Goal: Information Seeking & Learning: Learn about a topic

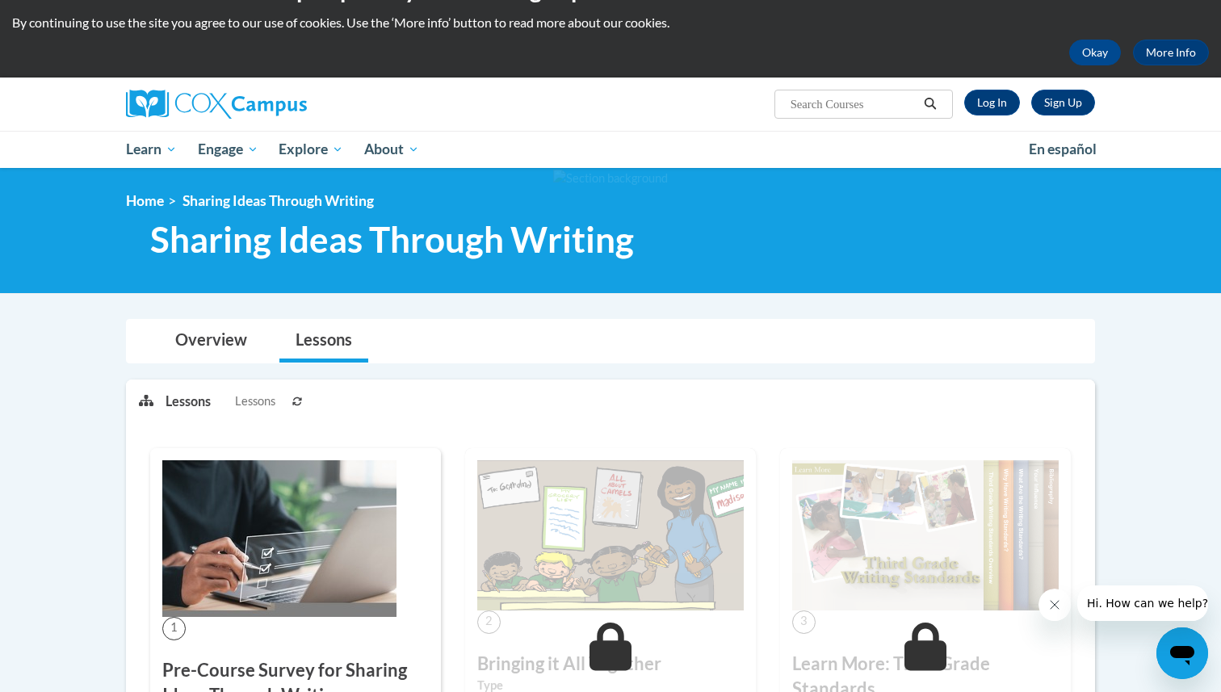
scroll to position [32, 0]
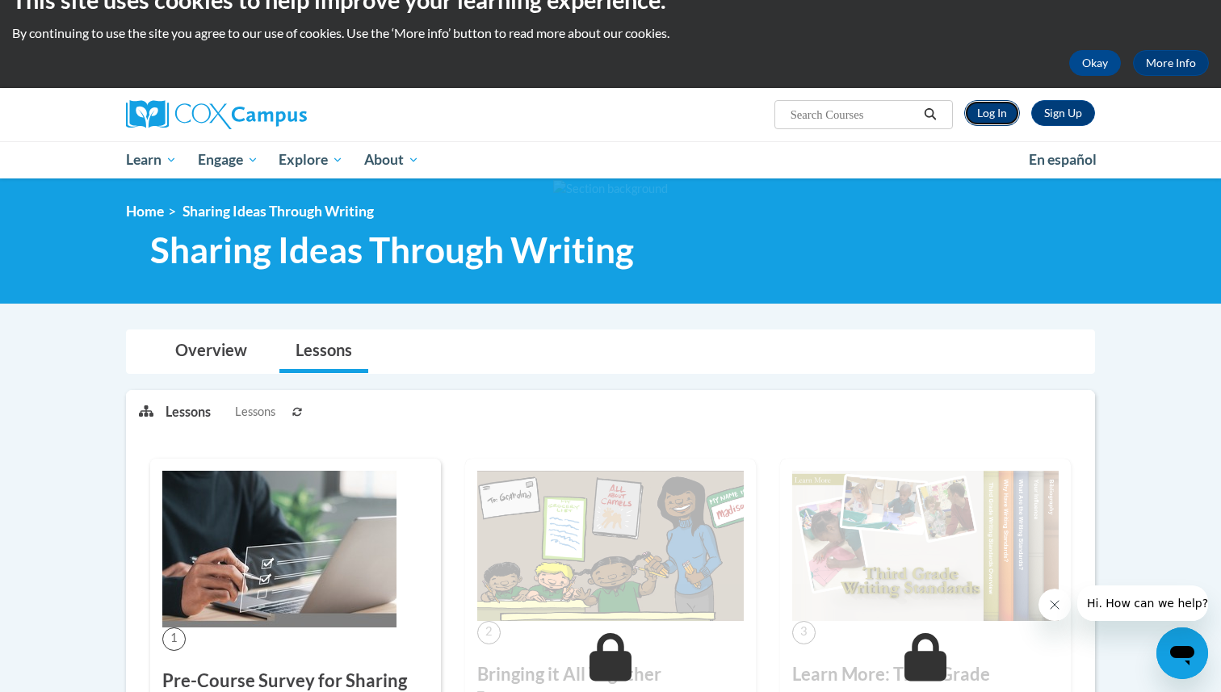
click at [996, 122] on link "Log In" at bounding box center [992, 113] width 56 height 26
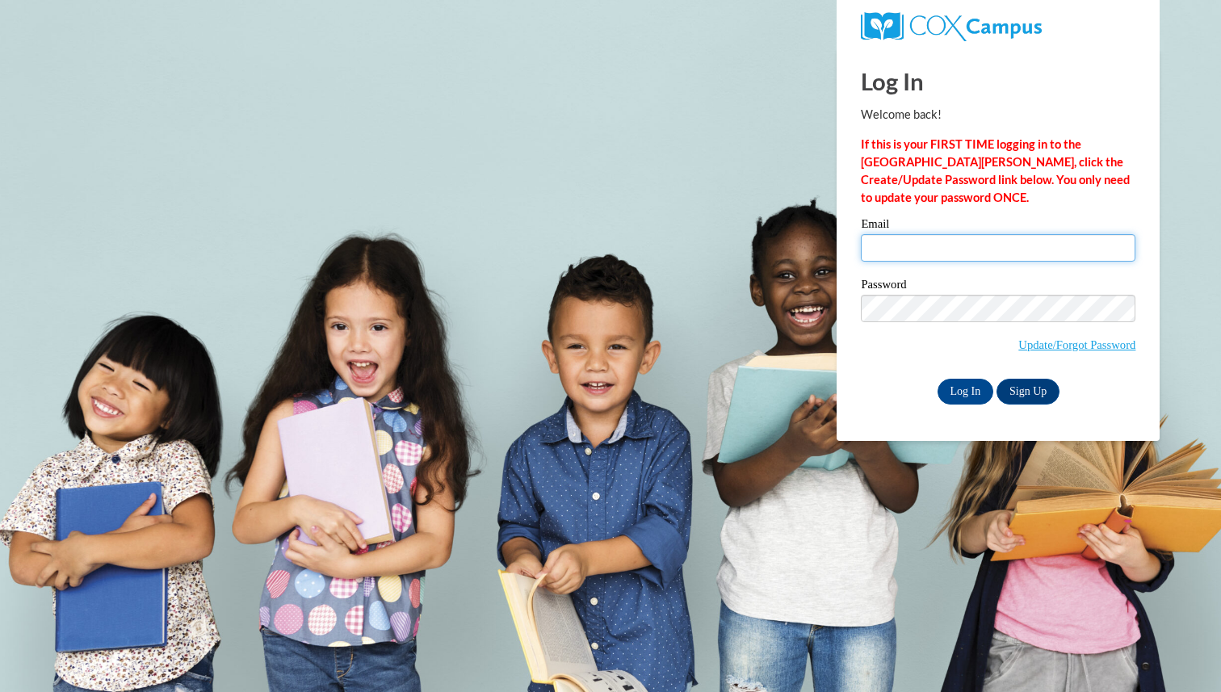
click at [921, 250] on input "Email" at bounding box center [998, 247] width 275 height 27
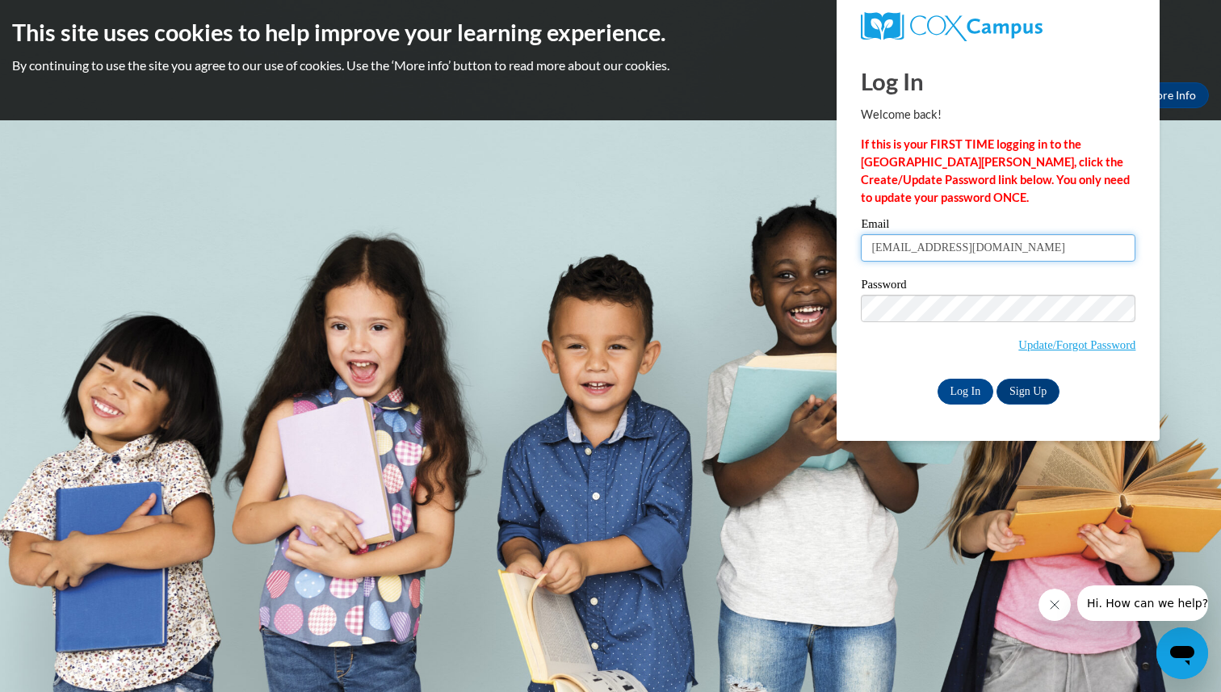
type input "nlarkin@crimson.ua.edu"
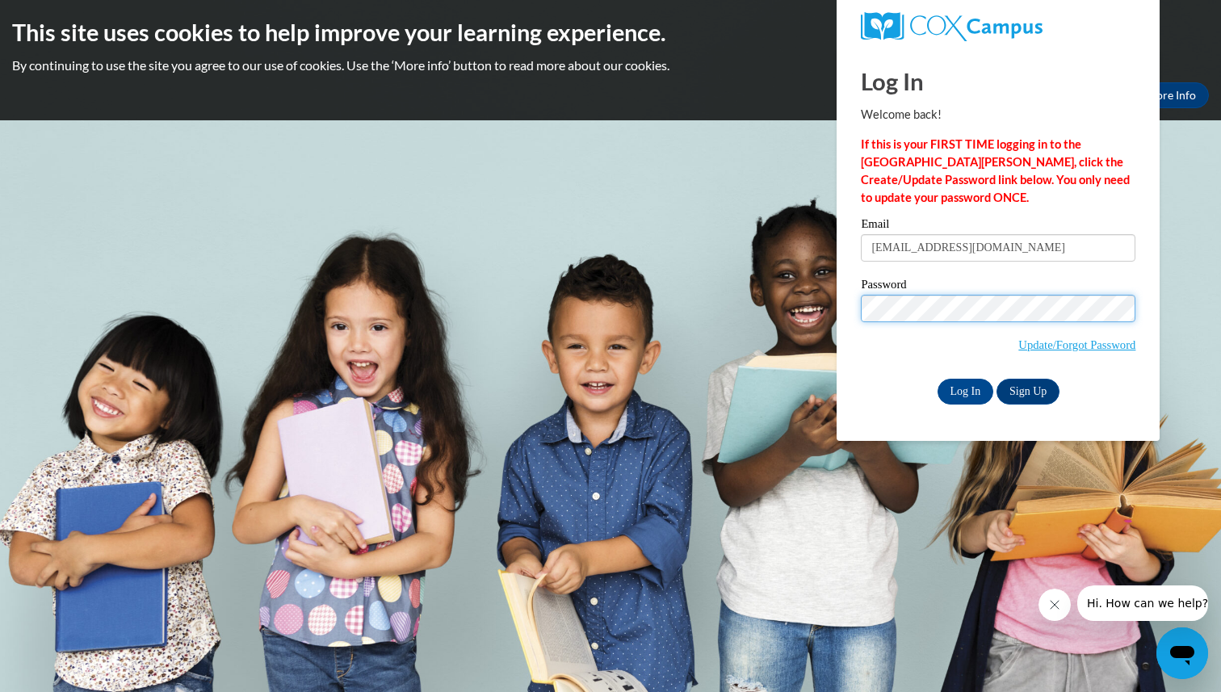
click at [938, 379] on input "Log In" at bounding box center [966, 392] width 57 height 26
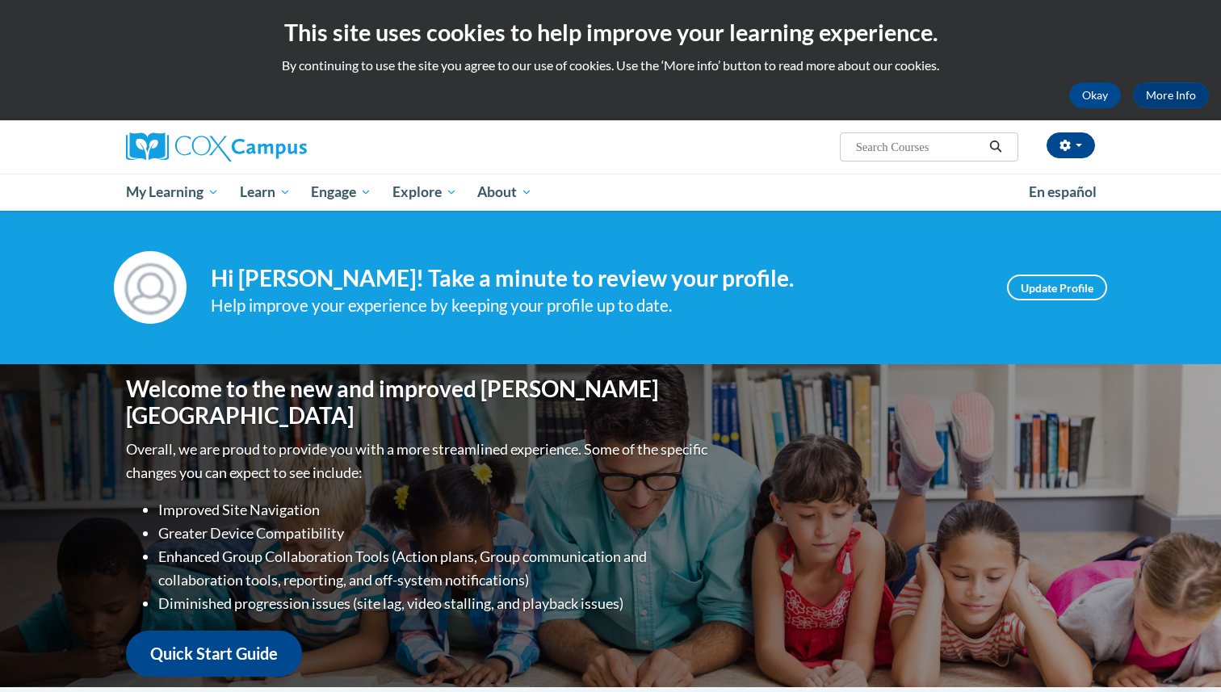
click at [971, 385] on div "Welcome to the new and improved Cox Campus Overall, we are proud to provide you…" at bounding box center [611, 525] width 1018 height 323
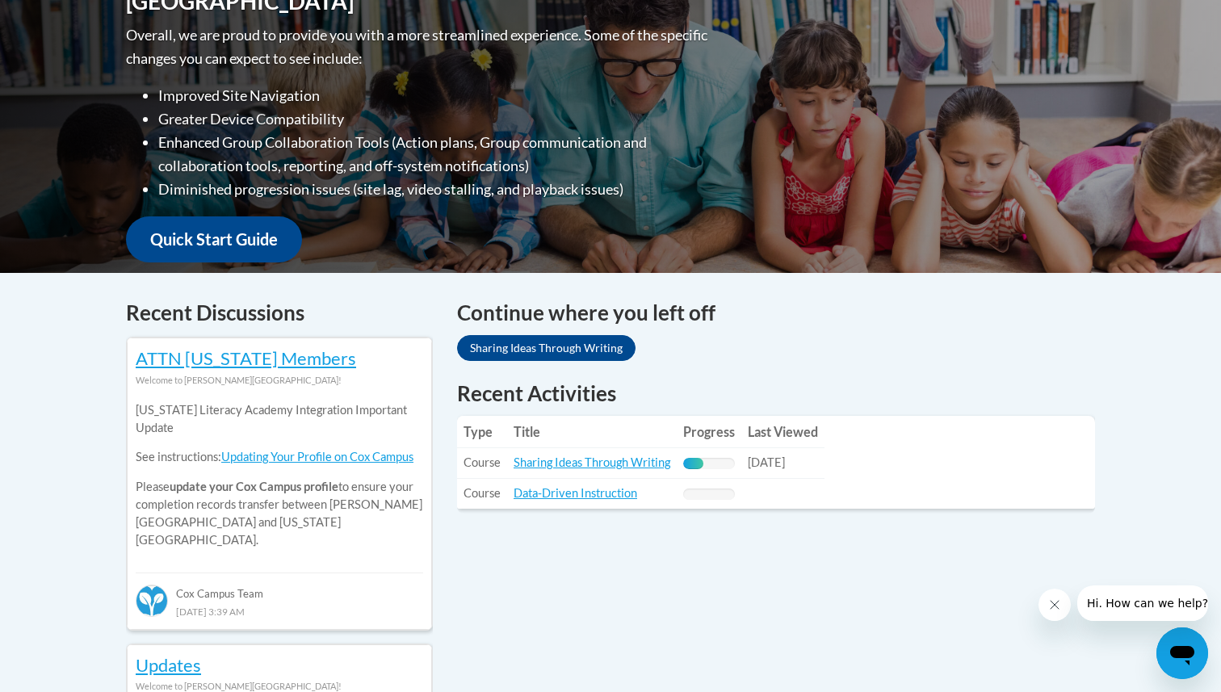
scroll to position [452, 0]
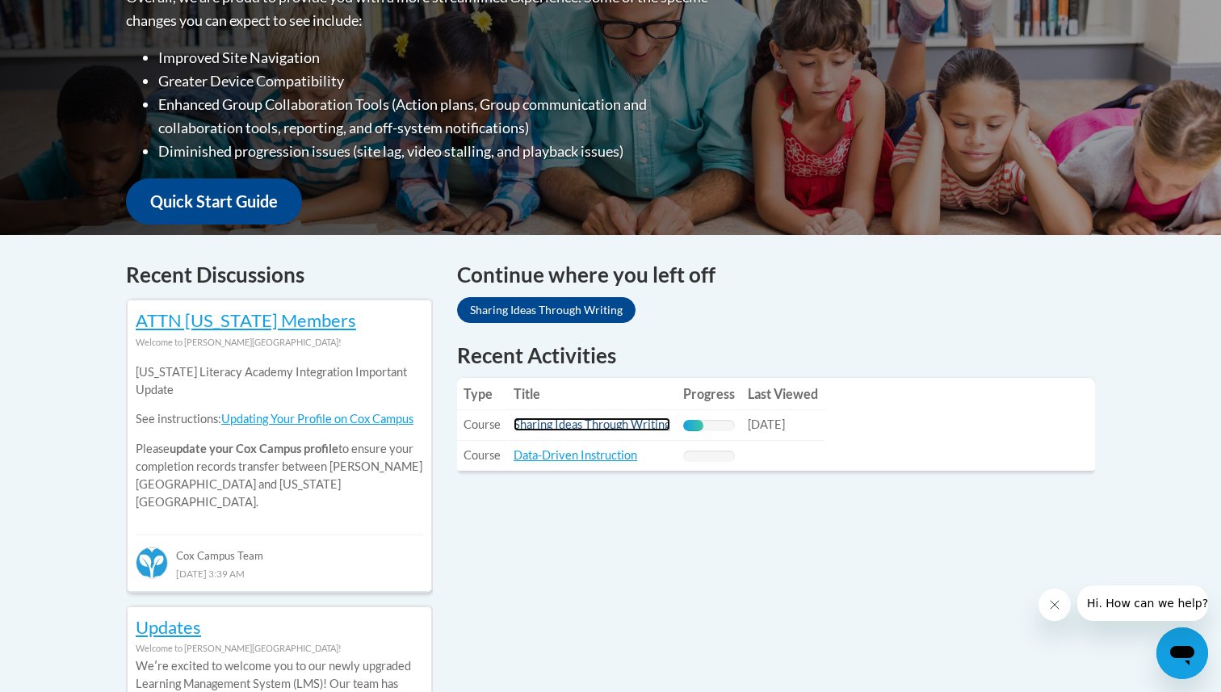
click at [588, 426] on link "Sharing Ideas Through Writing" at bounding box center [592, 425] width 157 height 14
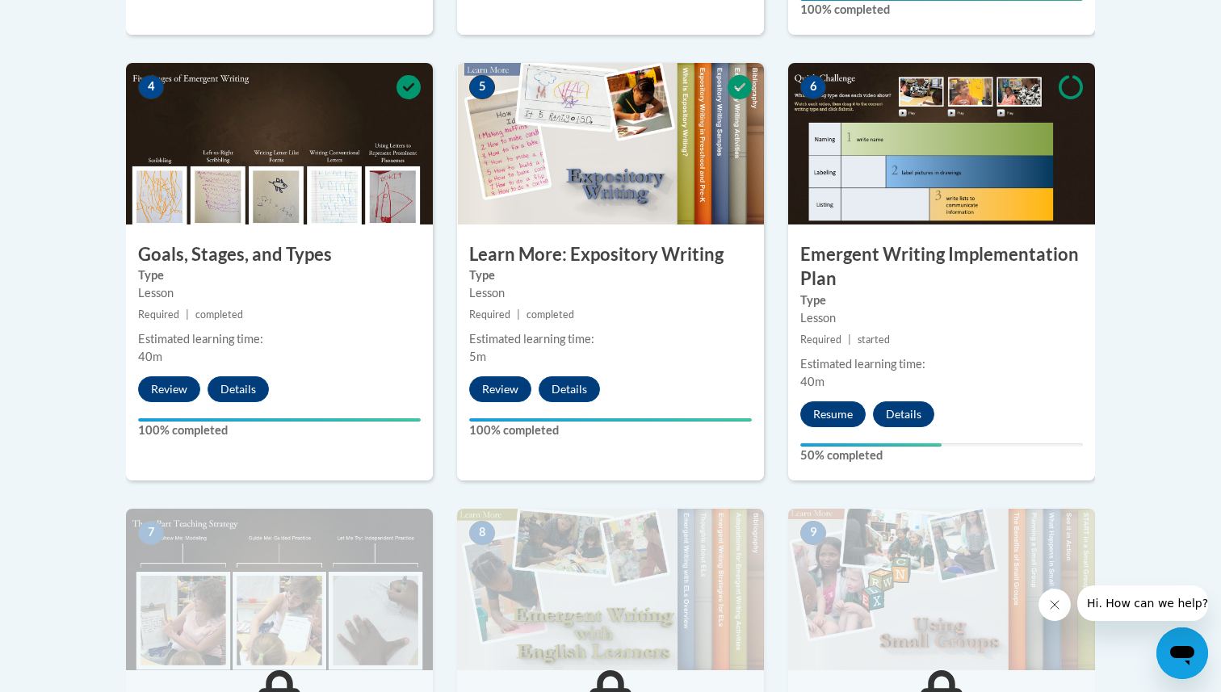
scroll to position [937, 0]
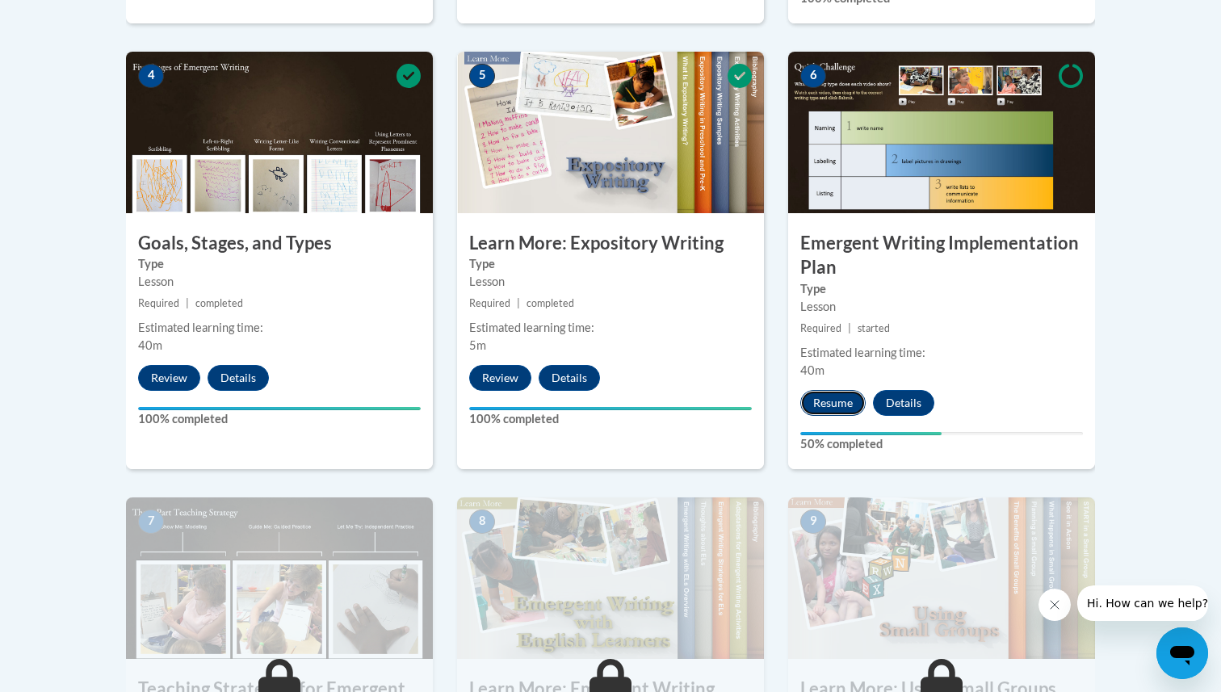
click at [822, 390] on button "Resume" at bounding box center [832, 403] width 65 height 26
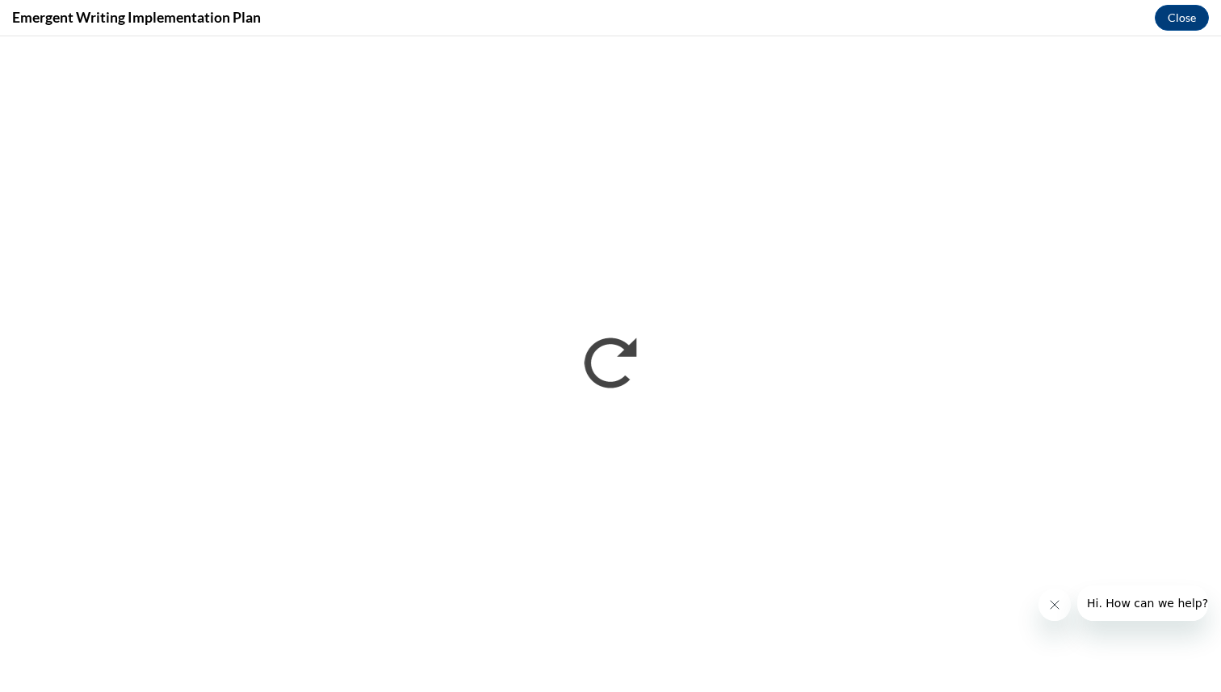
scroll to position [0, 0]
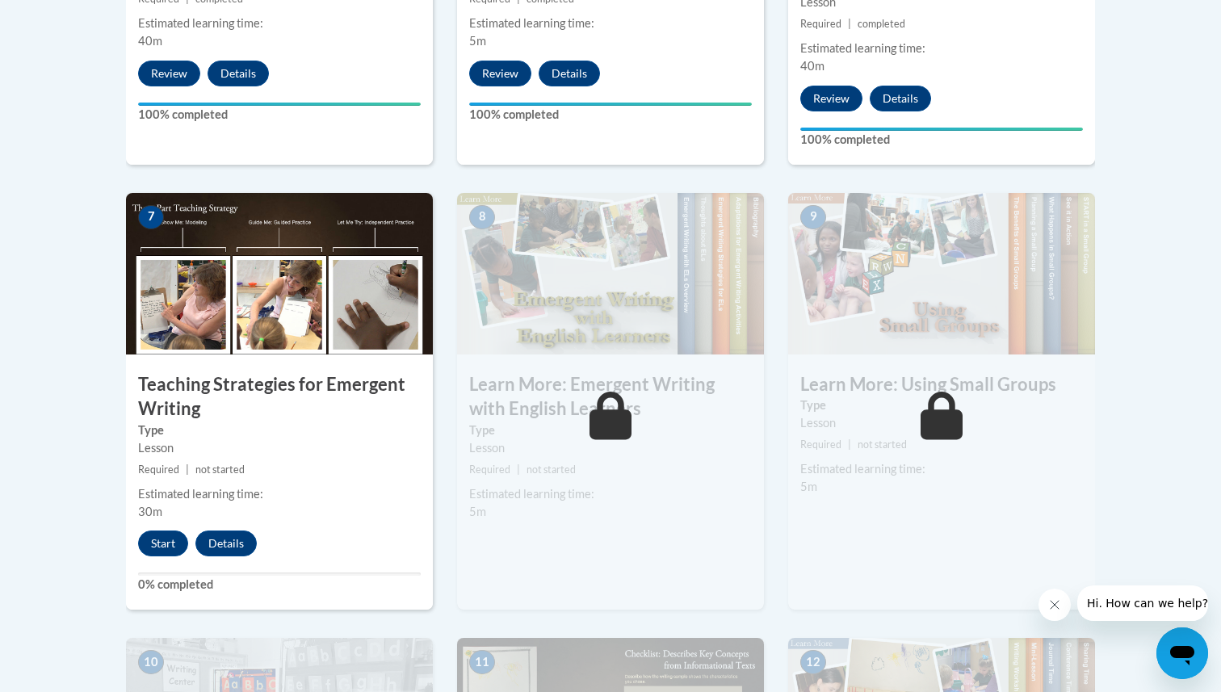
scroll to position [1292, 0]
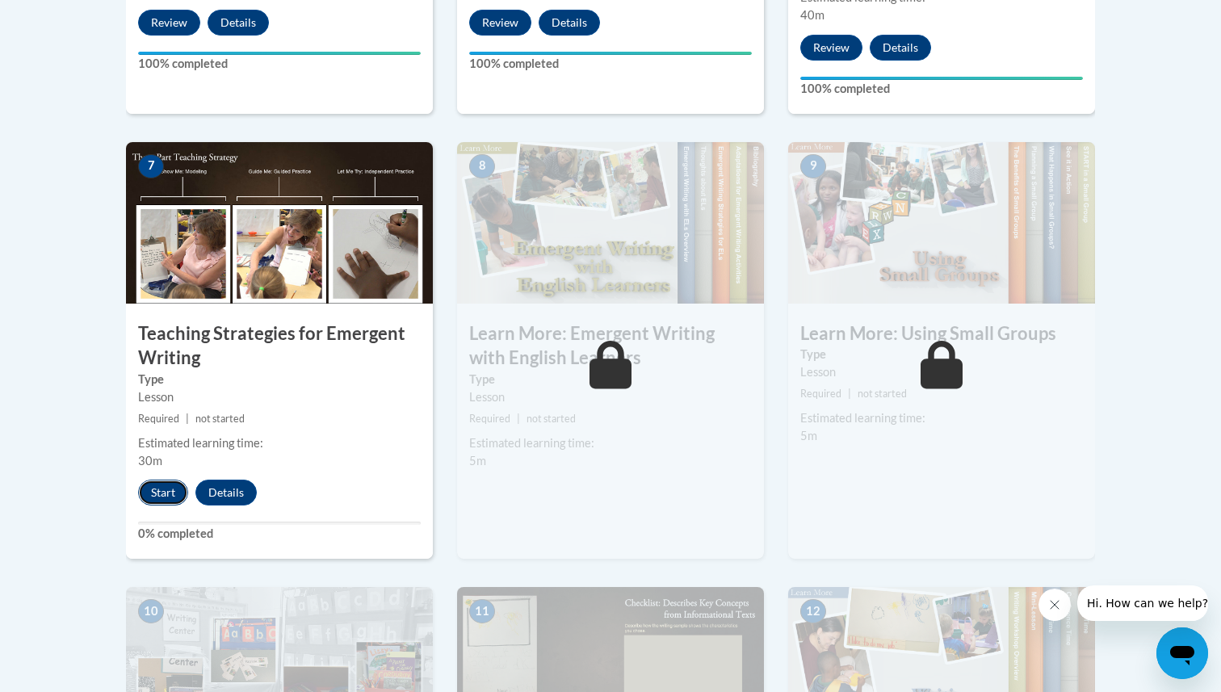
click at [166, 480] on button "Start" at bounding box center [163, 493] width 50 height 26
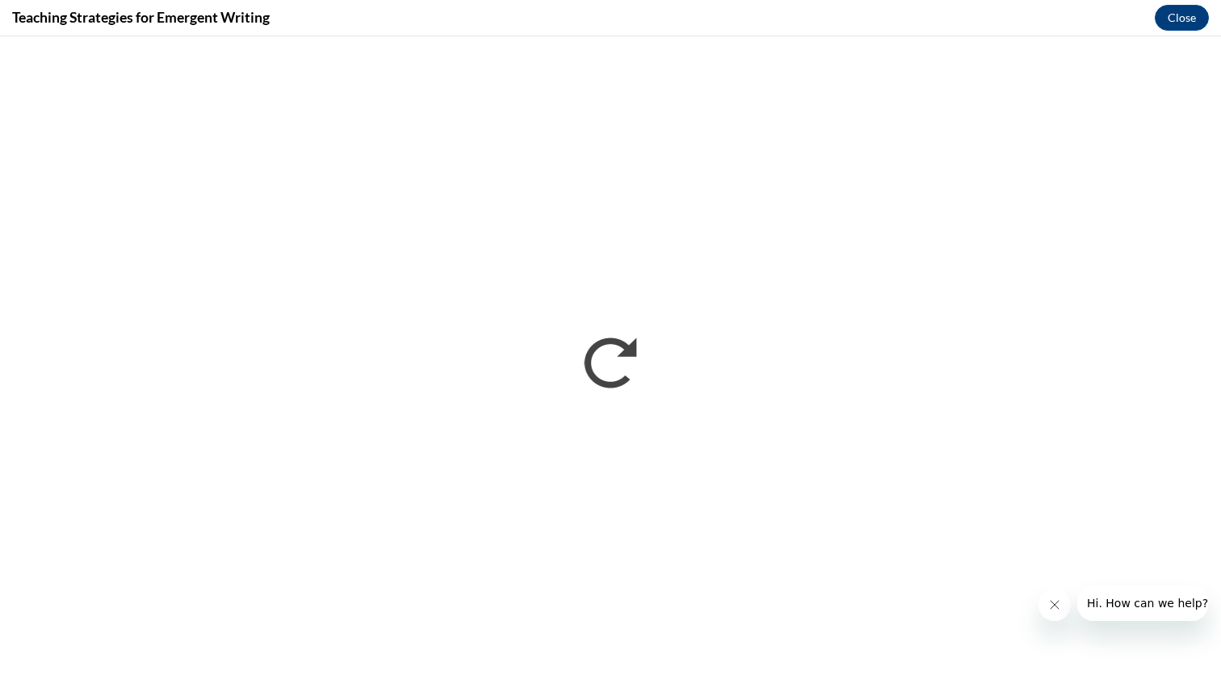
scroll to position [0, 0]
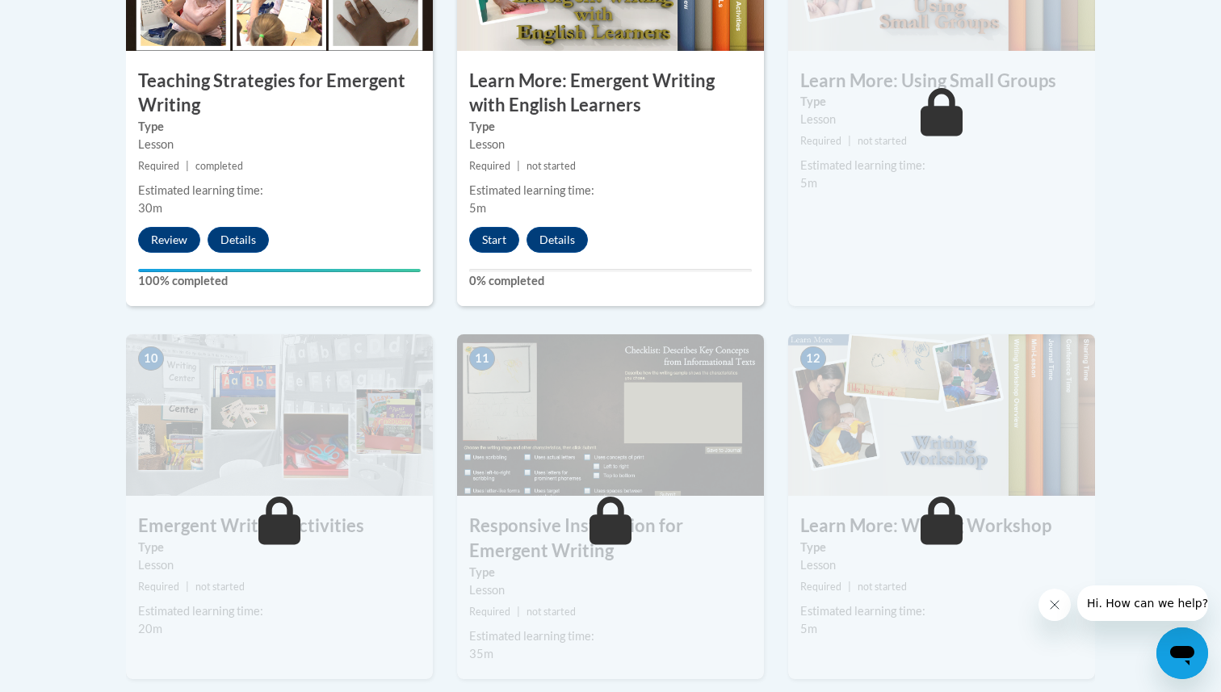
scroll to position [1551, 0]
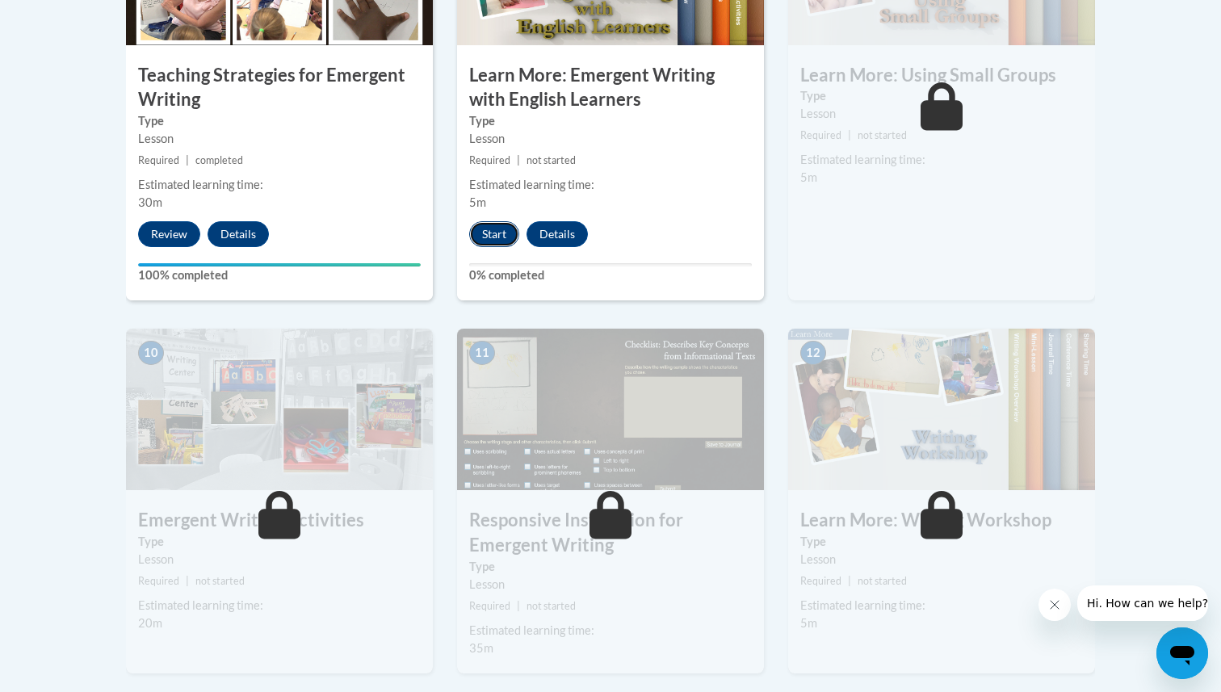
click at [500, 221] on button "Start" at bounding box center [494, 234] width 50 height 26
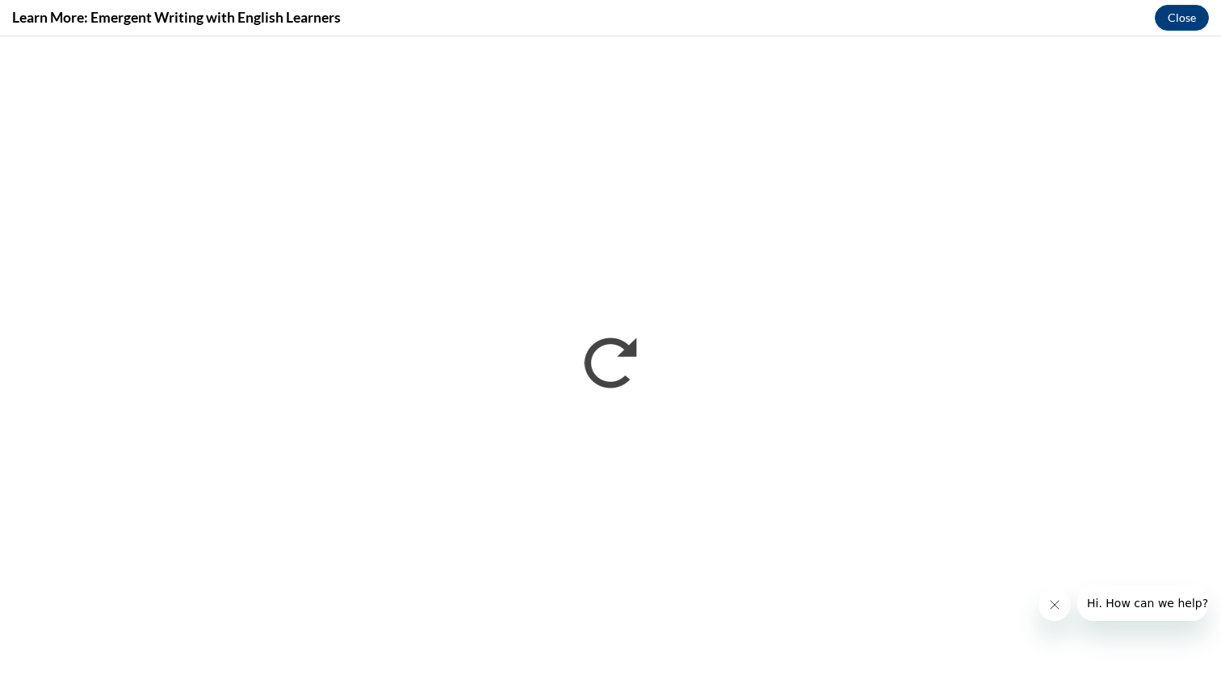
scroll to position [0, 0]
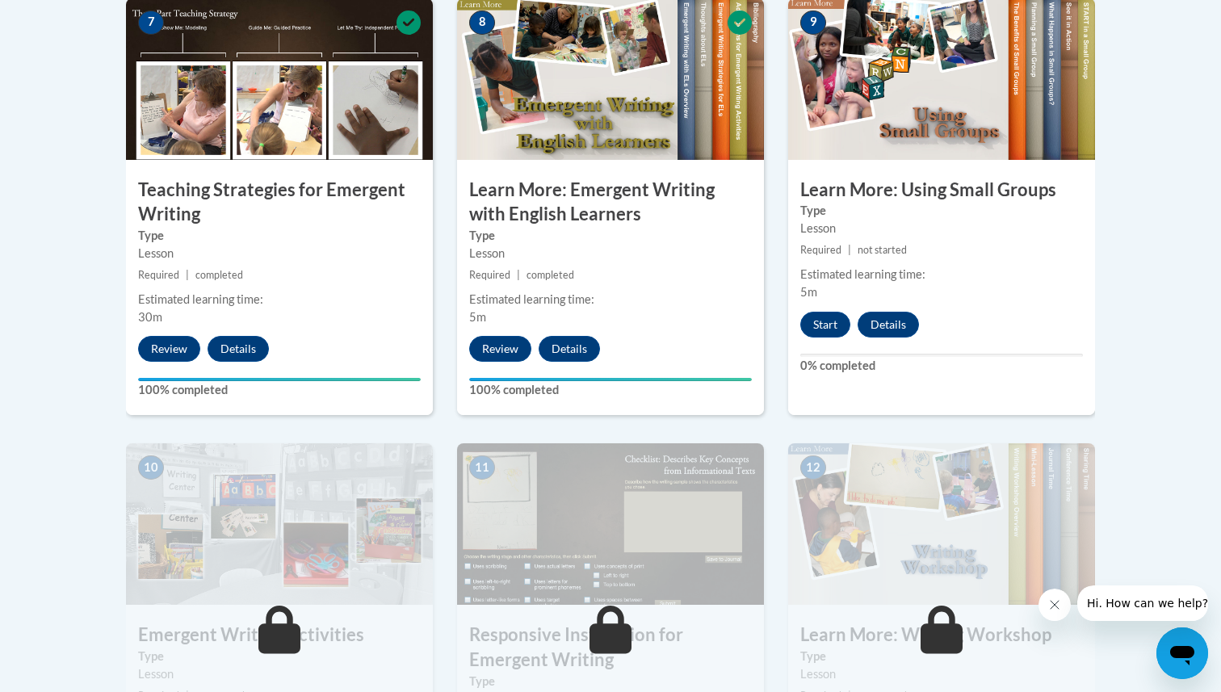
scroll to position [1486, 0]
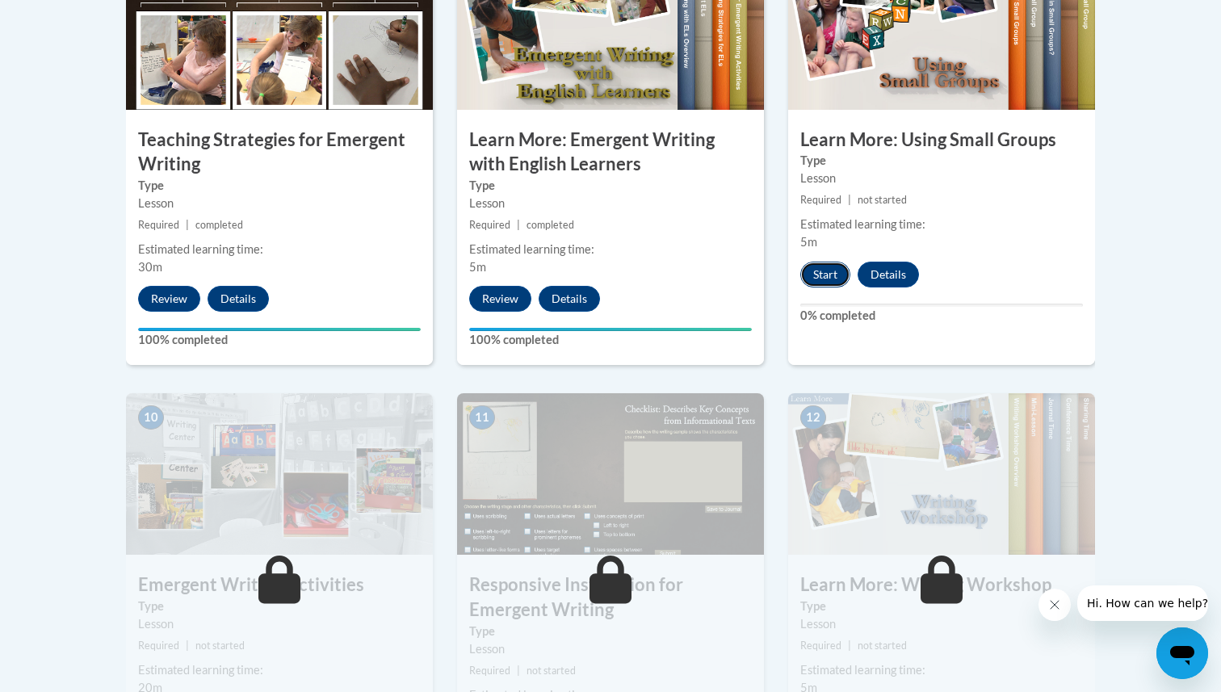
click at [835, 262] on button "Start" at bounding box center [825, 275] width 50 height 26
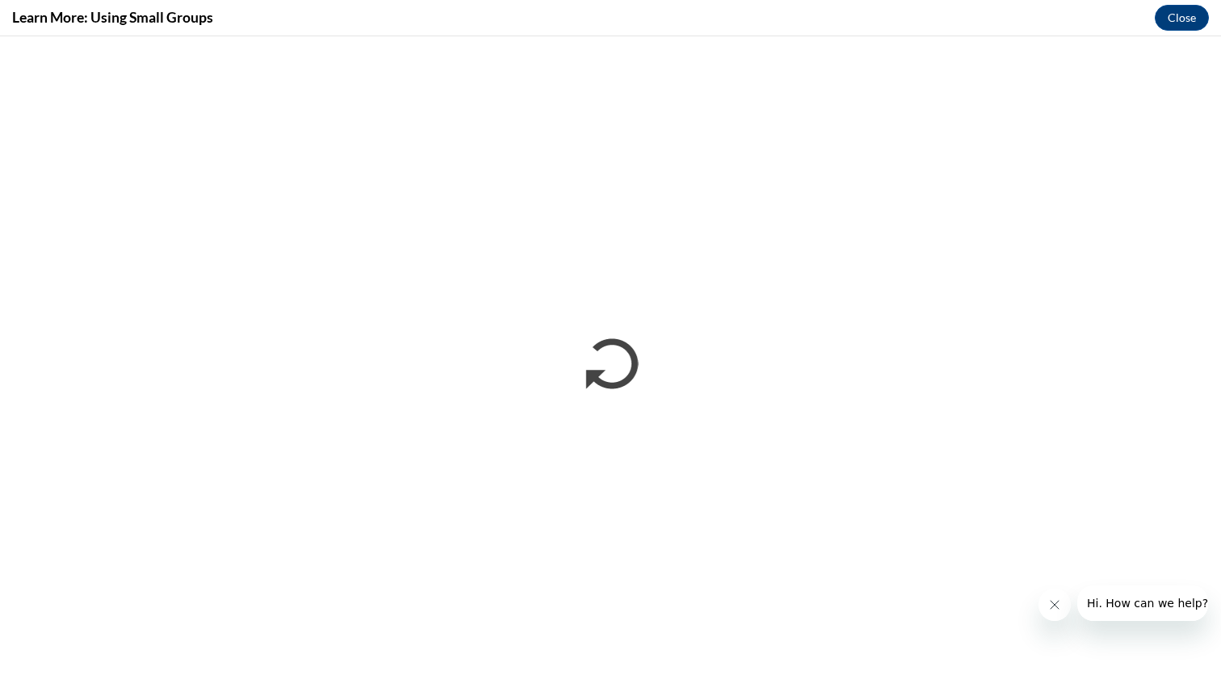
scroll to position [0, 0]
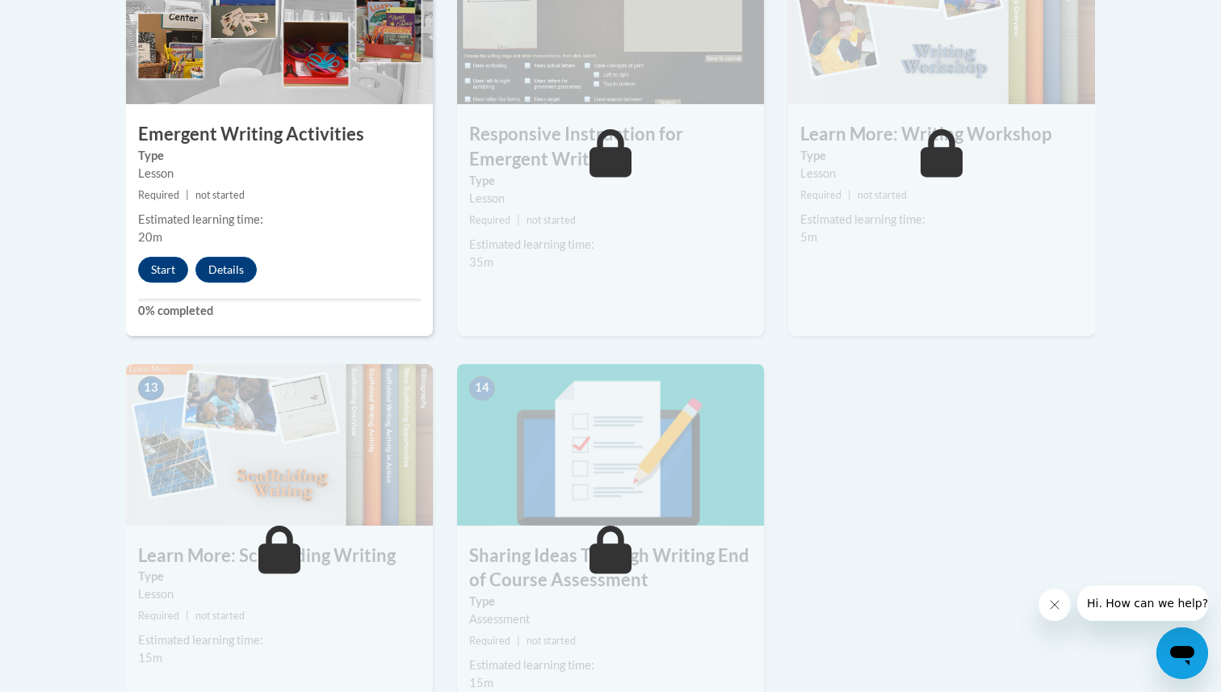
scroll to position [1938, 0]
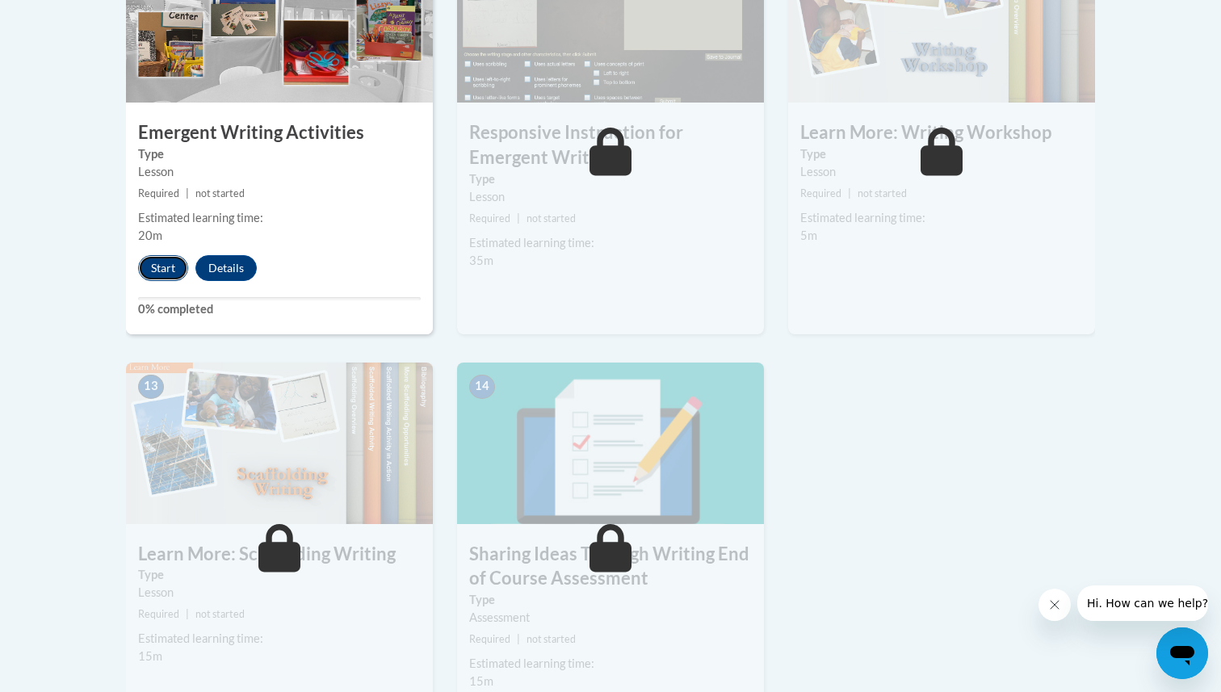
click at [162, 255] on button "Start" at bounding box center [163, 268] width 50 height 26
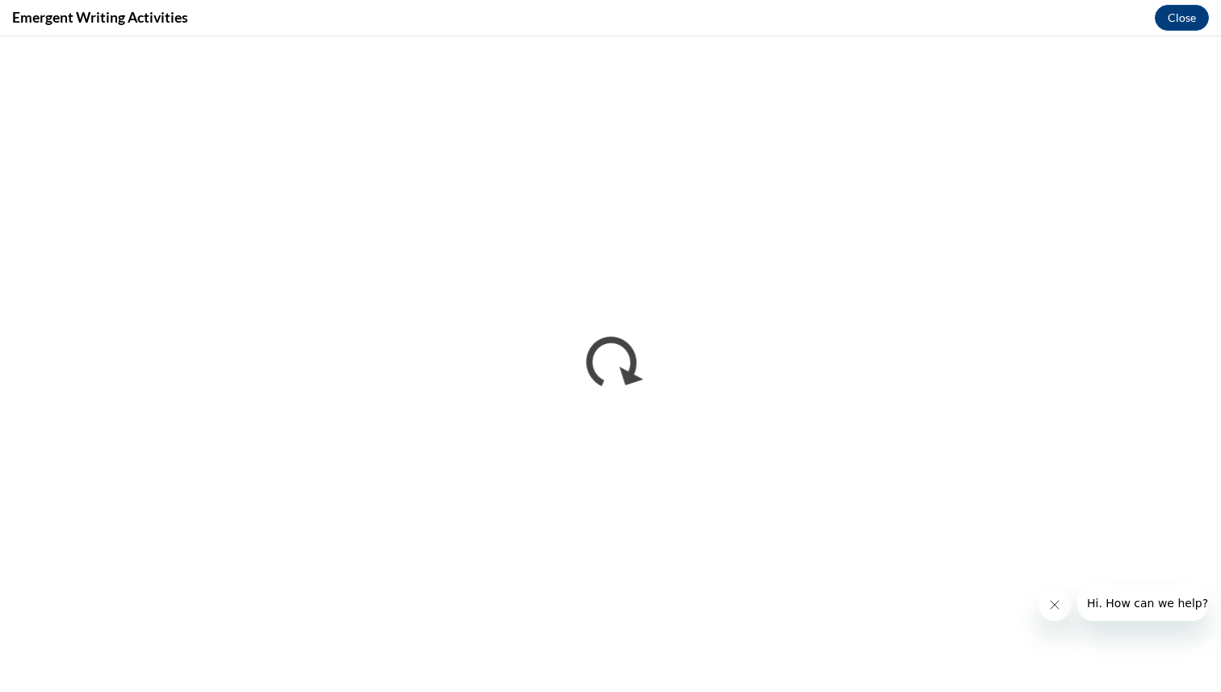
scroll to position [0, 0]
